Goal: Information Seeking & Learning: Learn about a topic

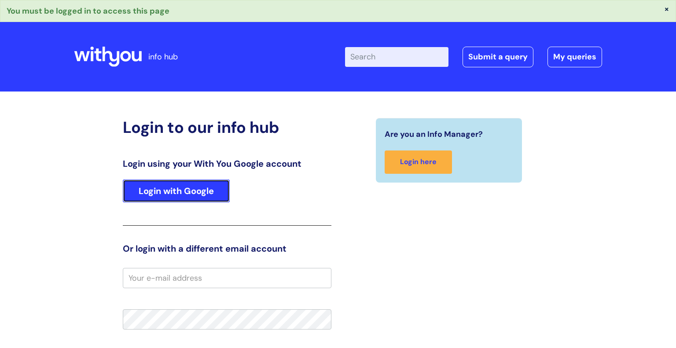
click at [181, 195] on link "Login with Google" at bounding box center [176, 191] width 107 height 23
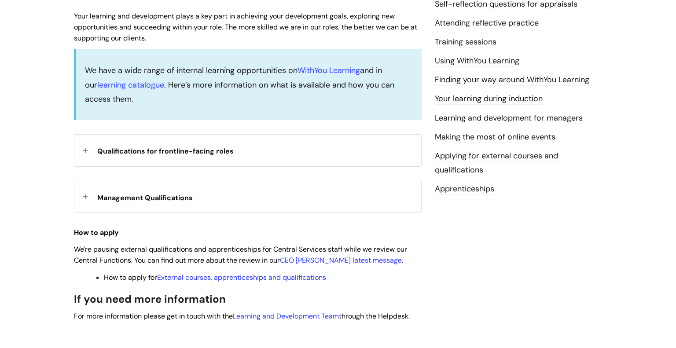
scroll to position [228, 0]
click at [197, 153] on span "Qualifications for frontline-facing roles" at bounding box center [165, 150] width 137 height 9
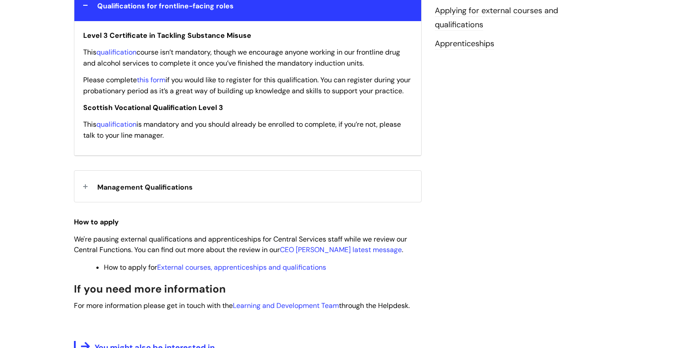
scroll to position [370, 0]
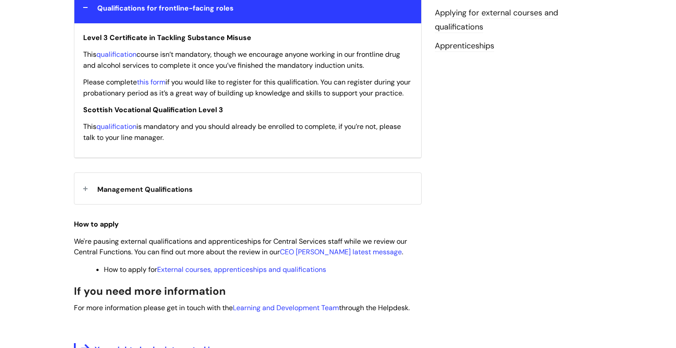
click at [148, 193] on div "Management Qualifications" at bounding box center [247, 188] width 347 height 31
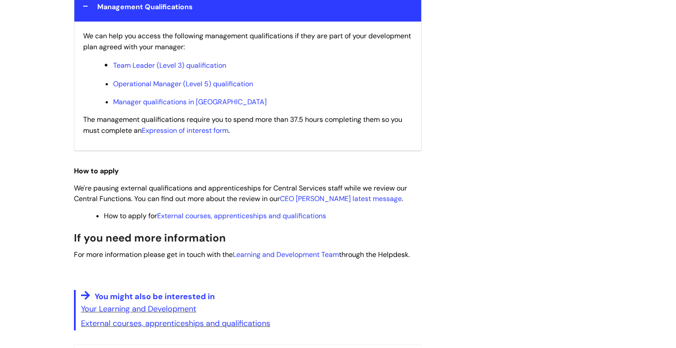
scroll to position [562, 0]
